Goal: Find specific page/section: Find specific page/section

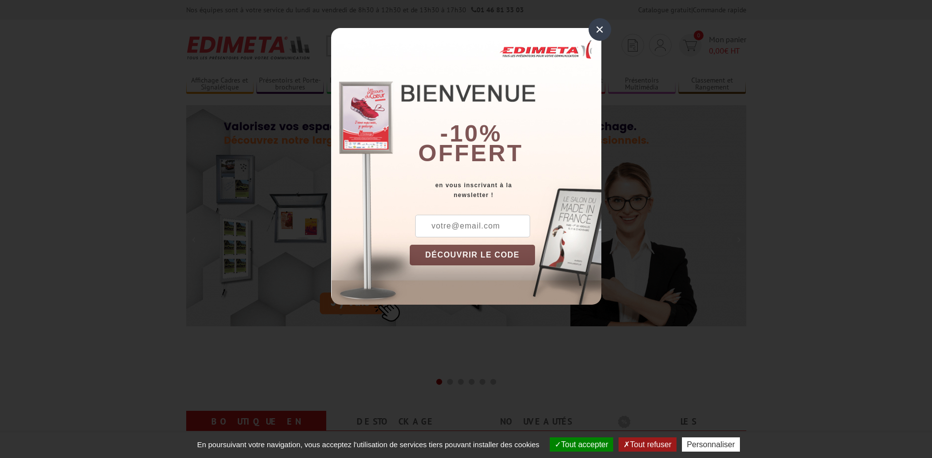
click at [597, 28] on div "×" at bounding box center [599, 29] width 23 height 23
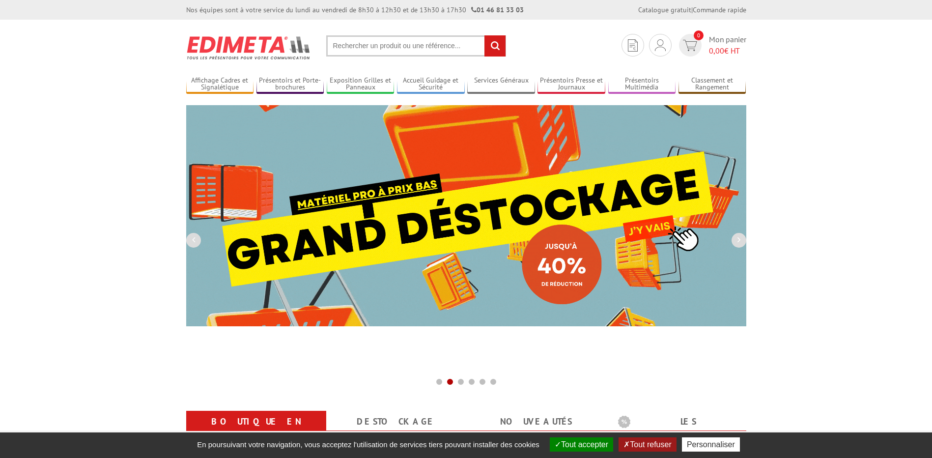
click at [363, 45] on input "text" at bounding box center [416, 45] width 180 height 21
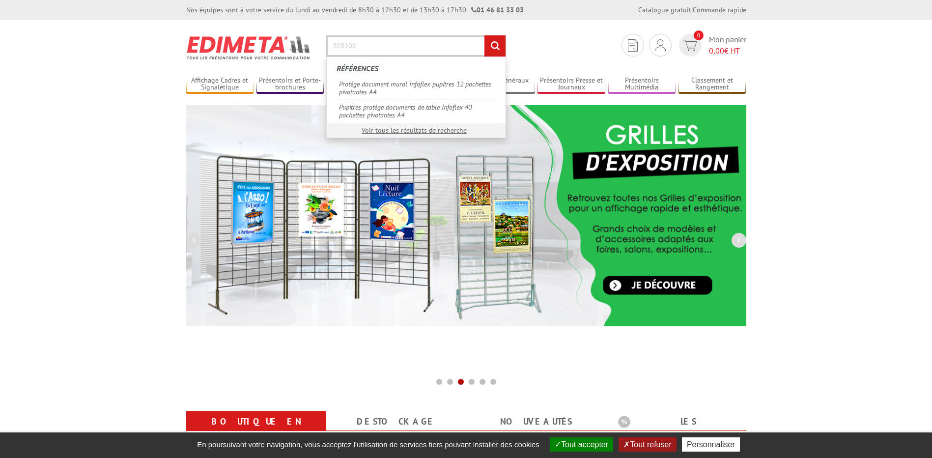
type input "928103"
click at [484, 35] on input "rechercher" at bounding box center [494, 45] width 21 height 21
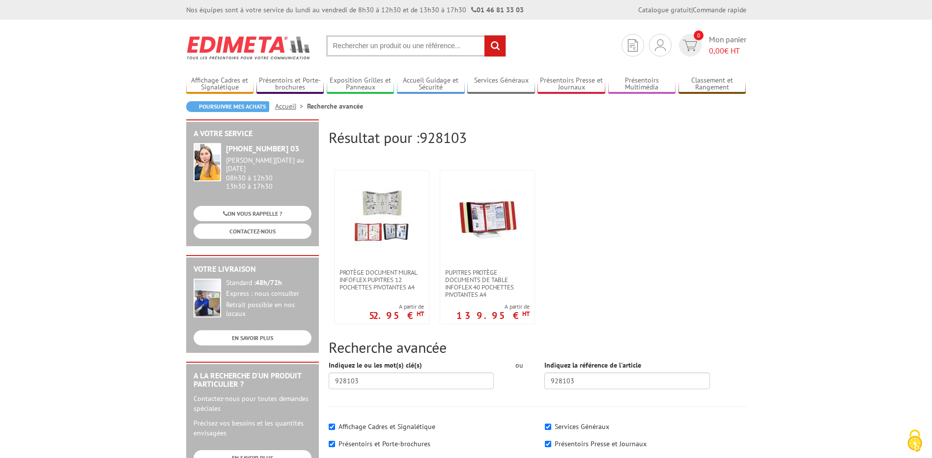
click at [390, 45] on input "text" at bounding box center [416, 45] width 180 height 21
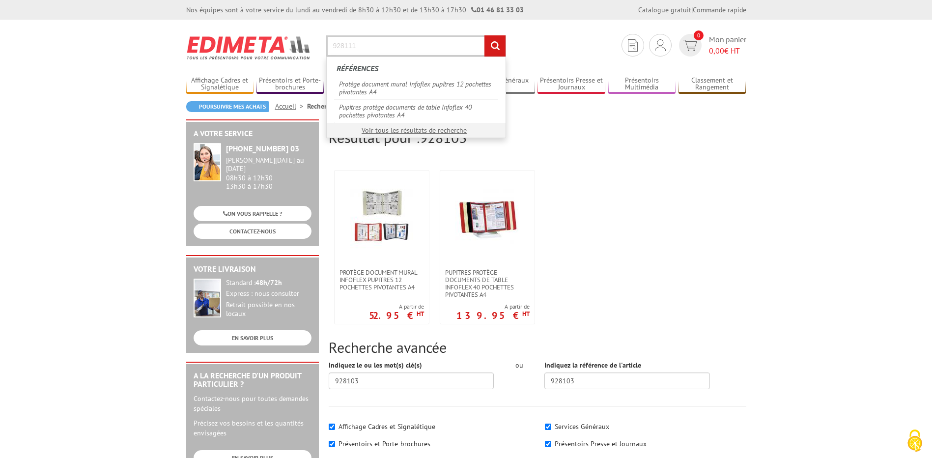
type input "928111"
click at [484, 35] on input "rechercher" at bounding box center [494, 45] width 21 height 21
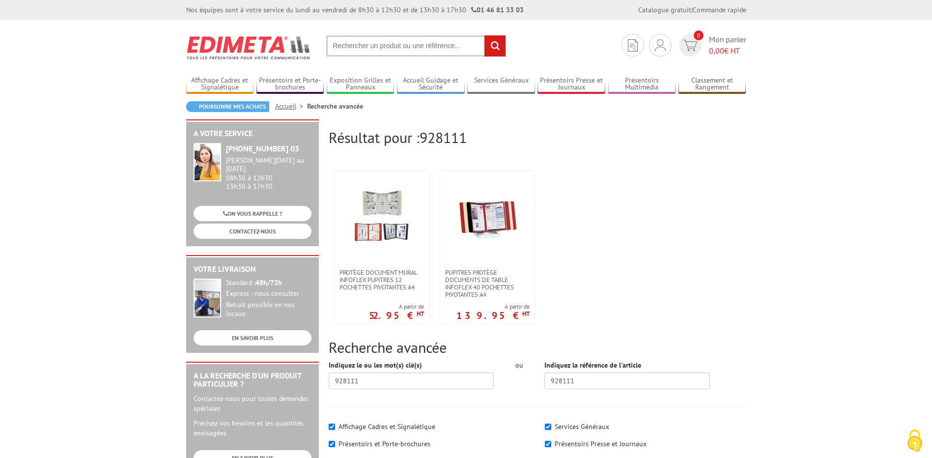
click at [436, 47] on input "text" at bounding box center [416, 45] width 180 height 21
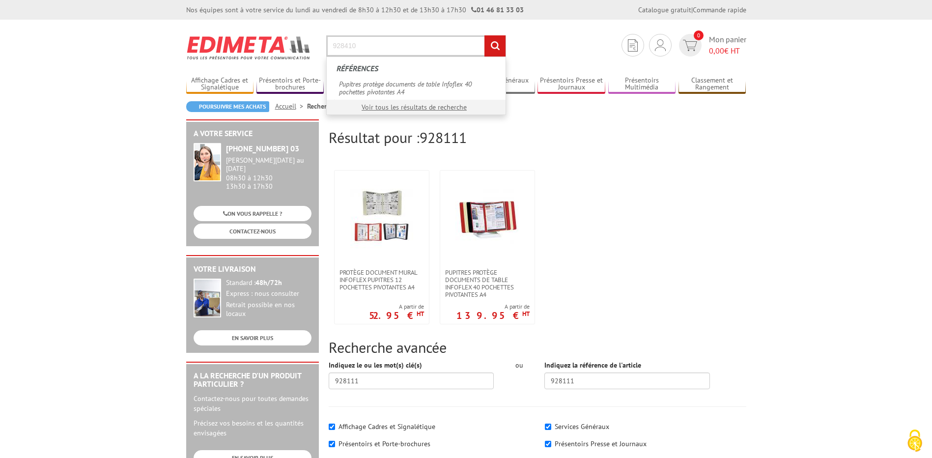
type input "928410"
click at [495, 45] on input "rechercher" at bounding box center [494, 45] width 21 height 21
